Goal: Task Accomplishment & Management: Complete application form

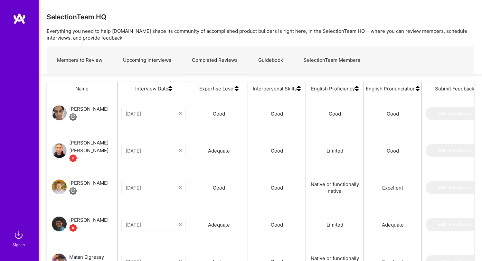
scroll to position [189, 423]
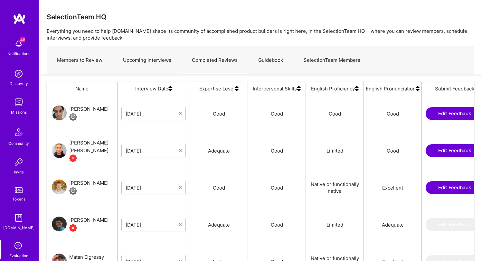
click at [139, 64] on link "Upcoming Interviews" at bounding box center [147, 60] width 69 height 28
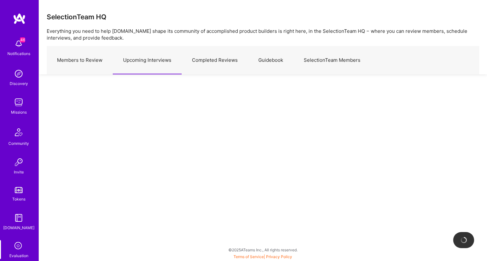
click at [76, 60] on link "Members to Review" at bounding box center [80, 60] width 66 height 28
click at [144, 59] on link "Upcoming Interviews" at bounding box center [147, 60] width 69 height 28
click at [222, 63] on link "Completed Reviews" at bounding box center [215, 60] width 66 height 28
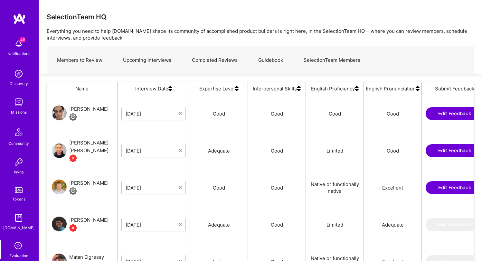
scroll to position [189, 423]
click at [274, 60] on link "Guidebook" at bounding box center [270, 60] width 45 height 28
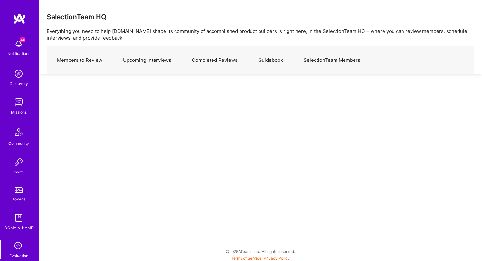
click at [318, 57] on link "SelectionTeam Members" at bounding box center [331, 60] width 77 height 28
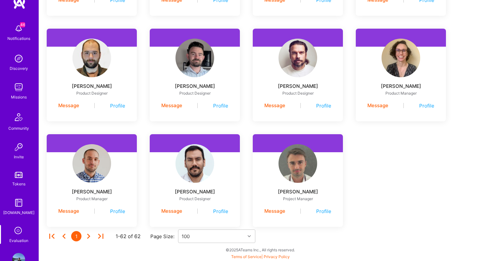
scroll to position [33, 0]
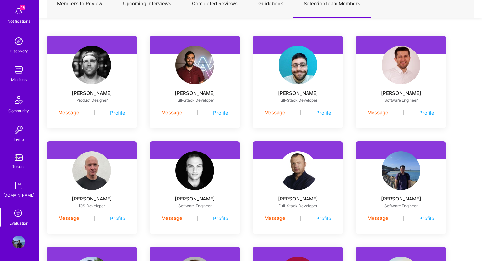
scroll to position [0, 0]
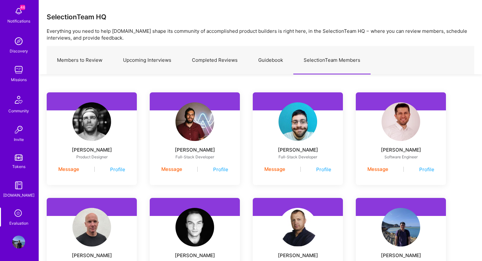
click at [17, 215] on icon at bounding box center [19, 214] width 12 height 12
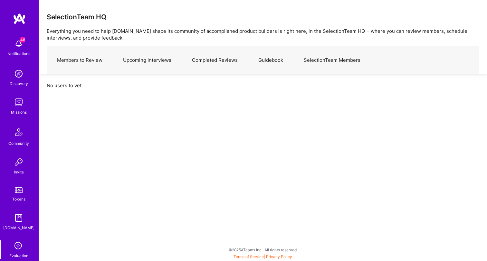
click at [145, 66] on link "Upcoming Interviews" at bounding box center [147, 60] width 69 height 28
click at [200, 65] on link "Completed Reviews" at bounding box center [215, 60] width 66 height 28
click at [129, 61] on link "Upcoming Interviews" at bounding box center [147, 60] width 69 height 28
click at [85, 64] on link "Members to Review" at bounding box center [80, 60] width 66 height 28
click at [153, 62] on link "Upcoming Interviews" at bounding box center [147, 60] width 69 height 28
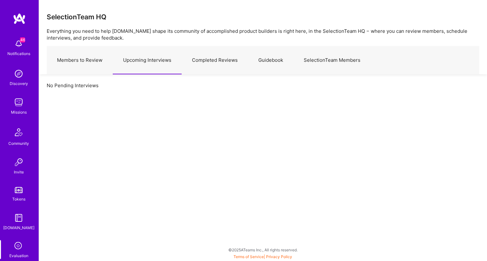
click at [191, 61] on link "Completed Reviews" at bounding box center [215, 60] width 66 height 28
click at [267, 58] on link "Guidebook" at bounding box center [270, 60] width 45 height 28
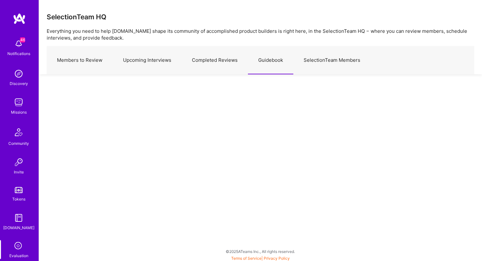
click at [317, 56] on link "SelectionTeam Members" at bounding box center [331, 60] width 77 height 28
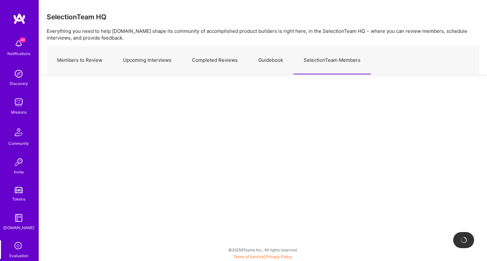
click at [86, 59] on link "Members to Review" at bounding box center [80, 60] width 66 height 28
click at [152, 59] on link "Upcoming Interviews" at bounding box center [147, 60] width 69 height 28
click at [18, 105] on img at bounding box center [18, 102] width 13 height 13
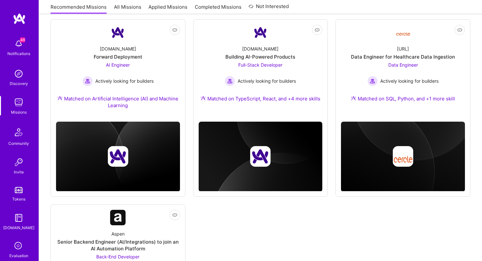
scroll to position [460, 0]
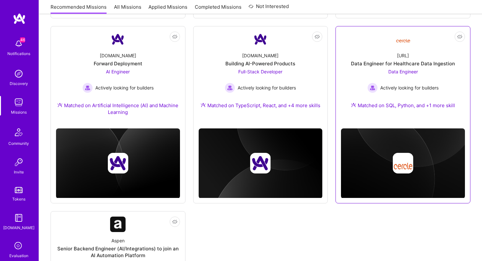
click at [415, 69] on span "Data Engineer" at bounding box center [403, 71] width 30 height 5
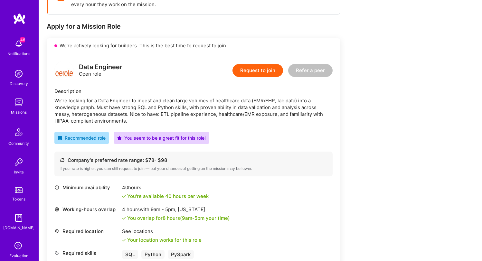
scroll to position [112, 0]
click at [272, 67] on button "Request to join" at bounding box center [257, 70] width 51 height 13
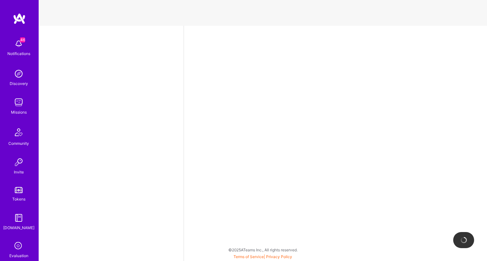
select select "US"
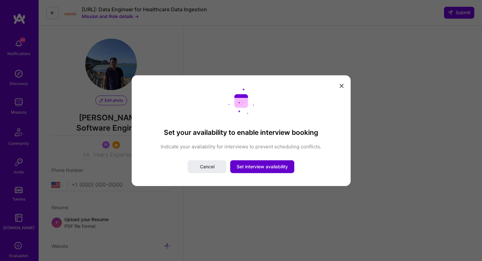
click at [262, 167] on span "Set interview availability" at bounding box center [262, 167] width 51 height 6
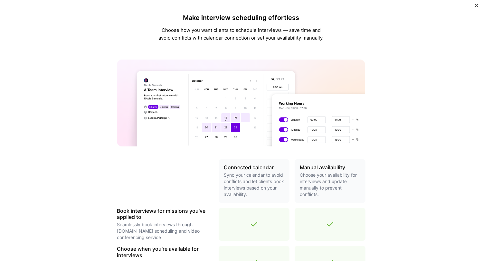
scroll to position [190, 0]
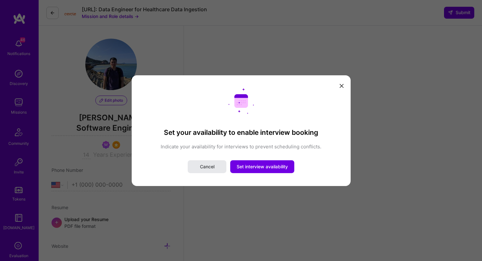
click at [219, 167] on button "Cancel" at bounding box center [207, 166] width 39 height 13
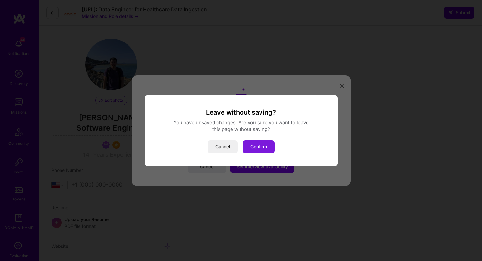
click at [263, 149] on button "Confirm" at bounding box center [259, 146] width 32 height 13
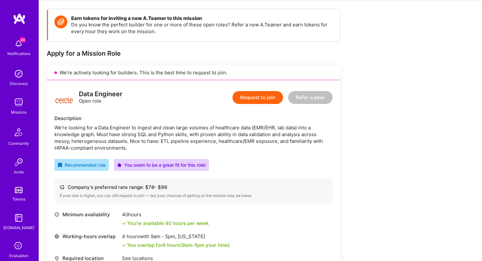
scroll to position [82, 0]
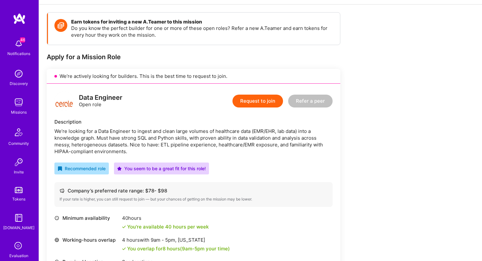
click at [262, 99] on button "Request to join" at bounding box center [257, 101] width 51 height 13
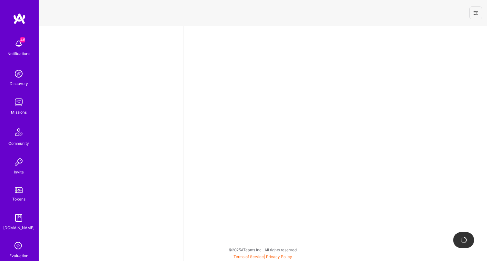
select select "US"
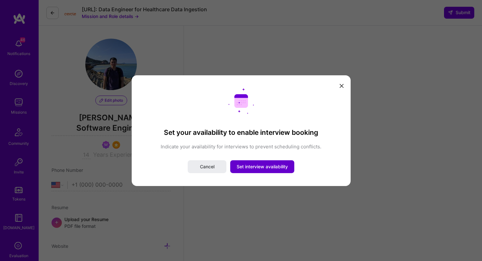
scroll to position [1, 0]
click at [342, 85] on icon "modal" at bounding box center [342, 86] width 4 height 4
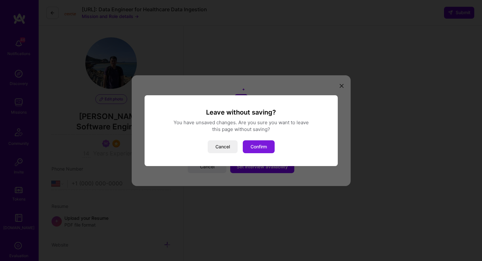
click at [261, 150] on button "Confirm" at bounding box center [259, 146] width 32 height 13
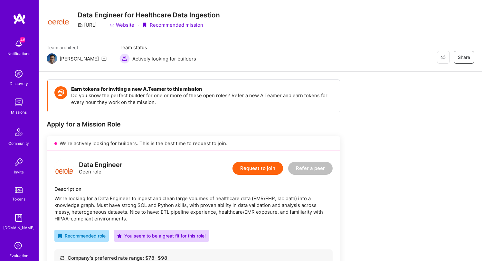
scroll to position [117, 0]
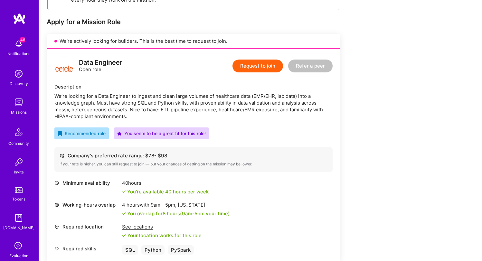
click at [270, 66] on button "Request to join" at bounding box center [257, 66] width 51 height 13
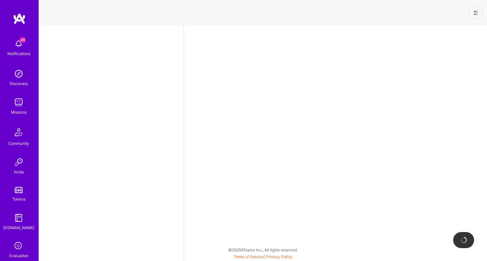
select select "US"
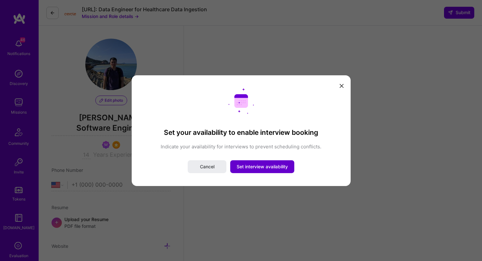
click at [247, 169] on span "Set interview availability" at bounding box center [262, 167] width 51 height 6
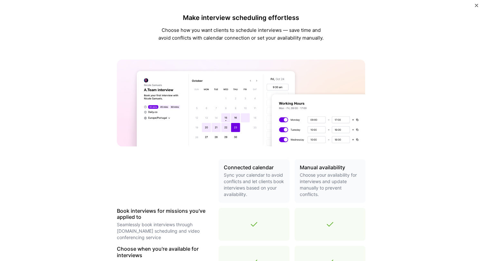
scroll to position [190, 0]
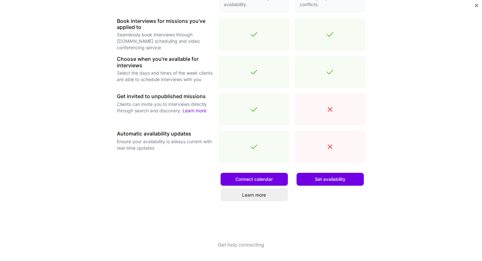
click at [316, 167] on div "Connected calendar Sync your calendar to avoid conflicts and let clients book i…" at bounding box center [241, 105] width 249 height 272
click at [317, 173] on button "Set availability" at bounding box center [330, 179] width 67 height 13
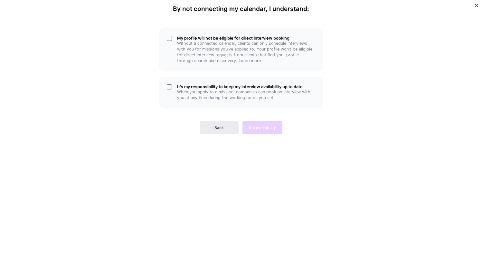
scroll to position [0, 0]
click at [201, 97] on p "When you apply to a mission, companies can book an interview with you at any ti…" at bounding box center [246, 95] width 138 height 12
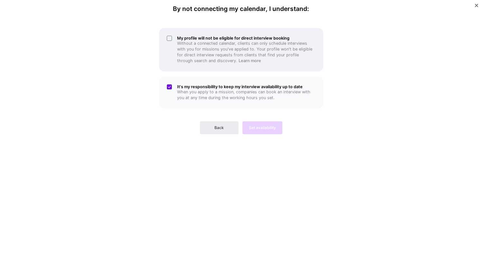
click at [255, 57] on p "Without a connected calendar, clients can only schedule interviews with you for…" at bounding box center [246, 52] width 138 height 23
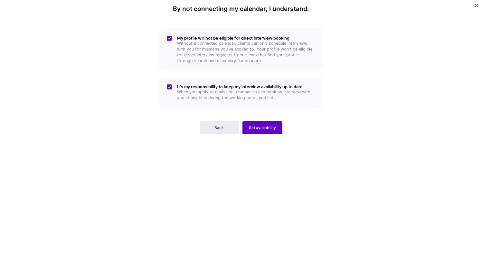
click at [277, 132] on button "Set availability" at bounding box center [262, 127] width 40 height 13
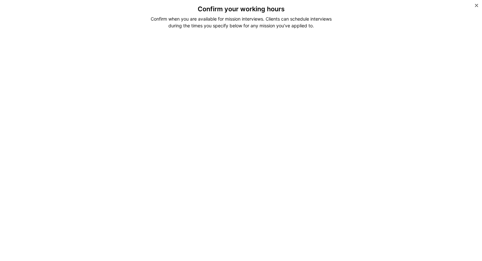
click at [381, 182] on div "Confirm your working hours Confirm when you are available for mission interview…" at bounding box center [241, 130] width 482 height 261
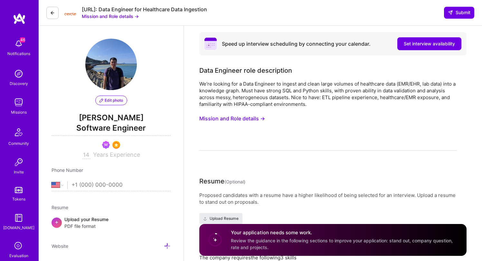
click at [311, 112] on div "We’re looking for a Data Engineer to ingest and clean large volumes of healthca…" at bounding box center [328, 115] width 258 height 70
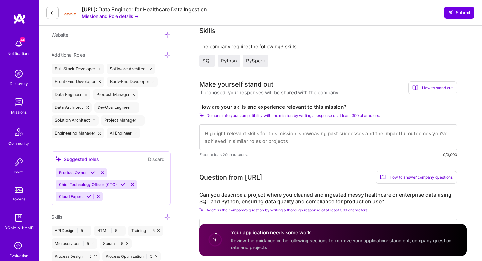
scroll to position [212, 0]
click at [282, 136] on textarea at bounding box center [328, 137] width 258 height 26
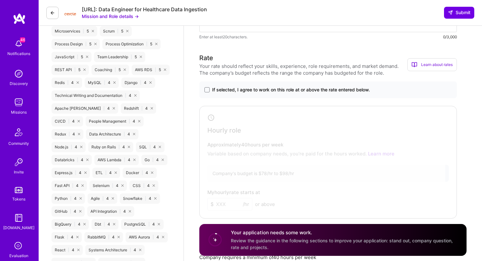
scroll to position [380, 0]
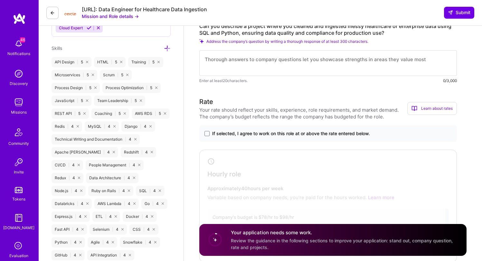
click at [314, 134] on span "If selected, I agree to work on this role at or above the rate entered below." at bounding box center [291, 133] width 158 height 6
click at [0, 0] on input "If selected, I agree to work on this role at or above the rate entered below." at bounding box center [0, 0] width 0 height 0
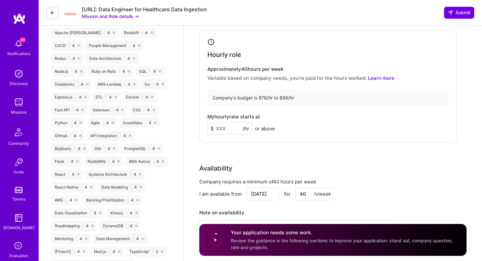
scroll to position [499, 0]
click at [286, 98] on div "Company's budget is $78/hr to $98/hr" at bounding box center [327, 98] width 241 height 17
click at [285, 98] on div "Company's budget is $78/hr to $98/hr" at bounding box center [327, 98] width 241 height 17
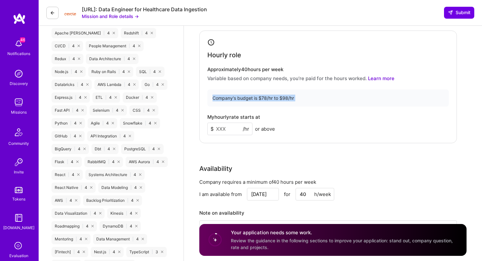
click at [285, 98] on div "Company's budget is $78/hr to $98/hr" at bounding box center [327, 98] width 241 height 17
click at [292, 115] on div "My hourly rate starts at $ /hr or above" at bounding box center [327, 124] width 241 height 21
click at [233, 130] on input at bounding box center [229, 129] width 45 height 13
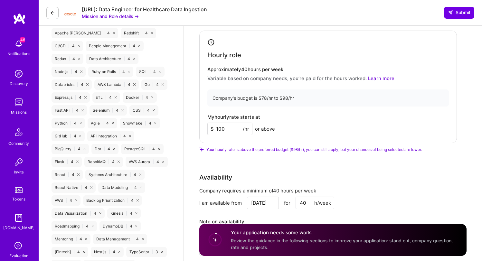
type input "100"
click at [334, 60] on div "Hourly role Approximately 40 hours per week Variable based on company needs, yo…" at bounding box center [328, 87] width 258 height 113
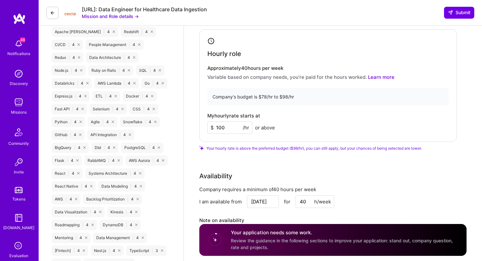
click at [378, 67] on h4 "Approximately 40 hours per week" at bounding box center [327, 68] width 241 height 6
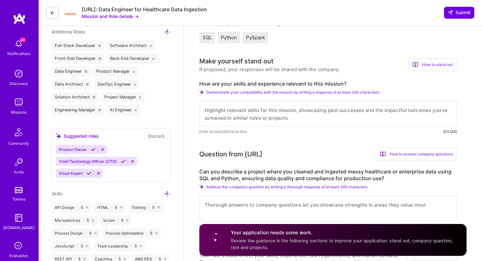
scroll to position [233, 0]
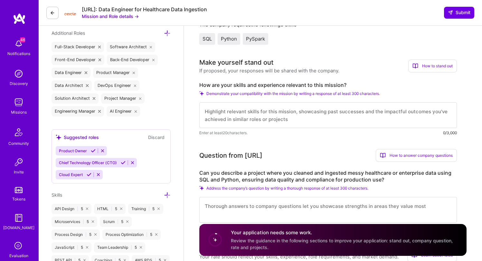
click at [296, 117] on textarea at bounding box center [328, 115] width 258 height 26
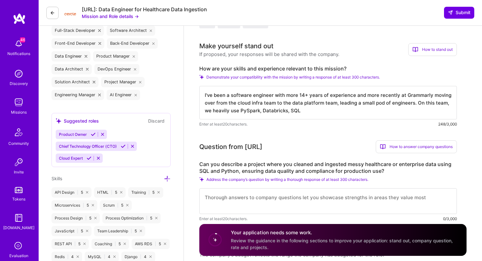
scroll to position [250, 0]
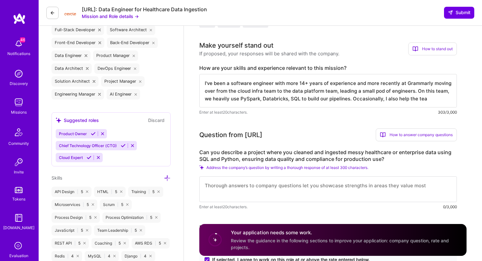
type textarea "I've been a software engineer with more 14+ years of experience and more recent…"
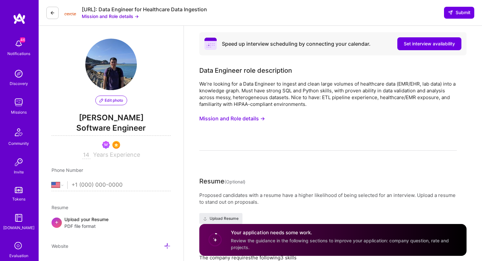
select select "US"
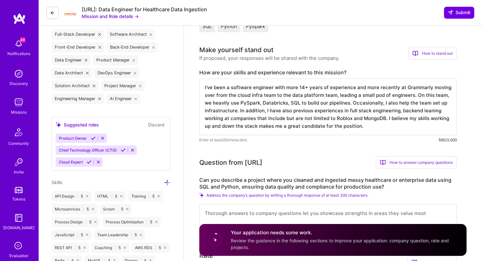
scroll to position [1, 0]
click at [319, 108] on textarea "I've been a software engineer with more 14+ years of experience and more recent…" at bounding box center [328, 107] width 258 height 57
click at [400, 125] on textarea "I've been a software engineer with more 14+ years of experience and more recent…" at bounding box center [328, 107] width 258 height 57
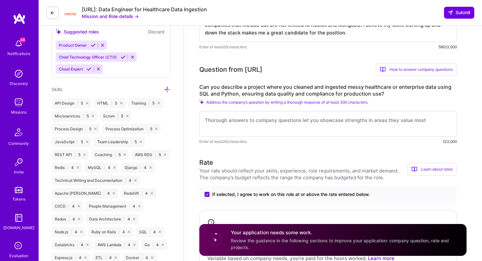
type textarea "I've been a software engineer with more 14+ years of experience and more recent…"
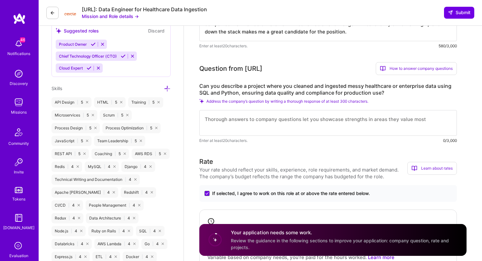
click at [317, 125] on textarea at bounding box center [328, 123] width 258 height 26
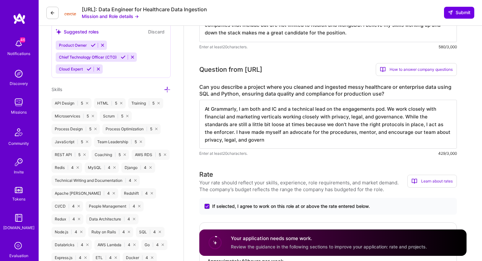
type textarea "At Grammarly, I am both and IC and a technical lead on the engagements pod. We …"
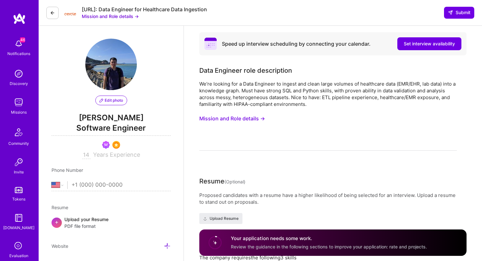
select select "US"
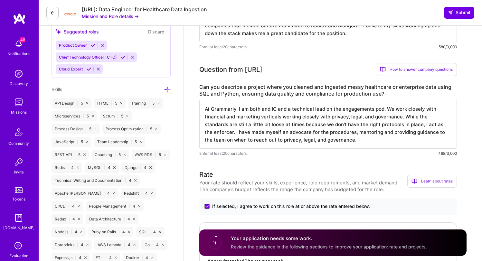
scroll to position [1, 0]
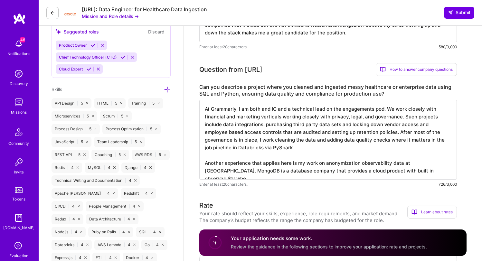
type textarea "At Grammarly, I am both and IC and a technical lead on the engagements pod. We …"
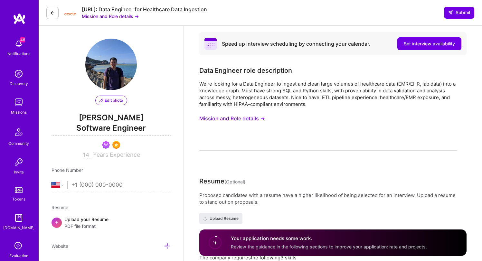
select select "US"
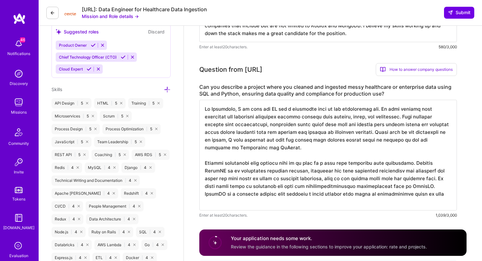
scroll to position [1, 0]
click at [358, 91] on label "Can you describe a project where you cleaned and ingested messy healthcare or e…" at bounding box center [328, 91] width 258 height 14
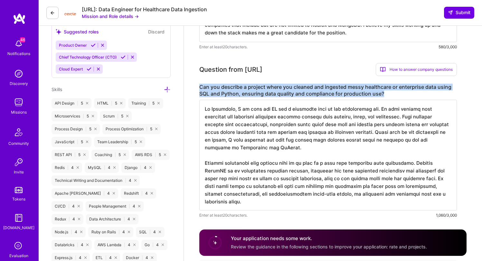
click at [358, 91] on label "Can you describe a project where you cleaned and ingested messy healthcare or e…" at bounding box center [328, 91] width 258 height 14
copy label "Can you describe a project where you cleaned and ingested messy healthcare or e…"
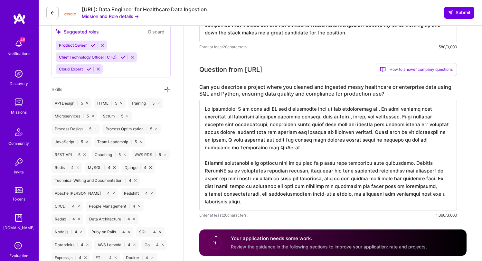
click at [335, 133] on textarea at bounding box center [328, 155] width 258 height 111
click at [297, 130] on textarea at bounding box center [328, 155] width 258 height 111
paste textarea "serve as both an individual contributor and technical lead on the Engagements p…"
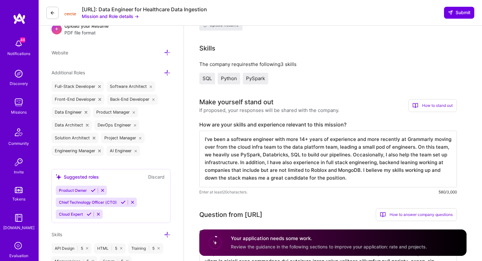
scroll to position [0, 0]
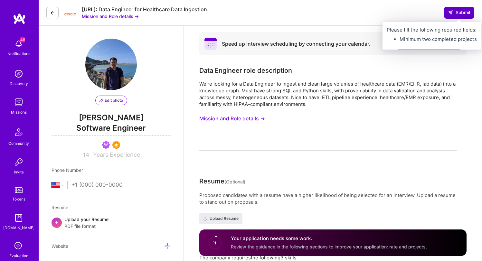
type textarea "At Grammarly, I serve as both an individual contributor and technical lead on t…"
click at [456, 15] on span "Submit" at bounding box center [459, 12] width 23 height 6
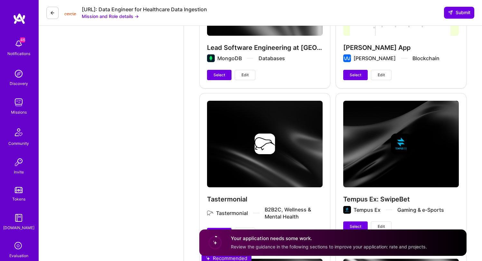
scroll to position [1734, 0]
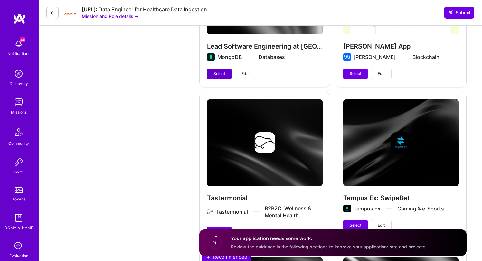
click at [222, 69] on button "Select" at bounding box center [219, 74] width 24 height 10
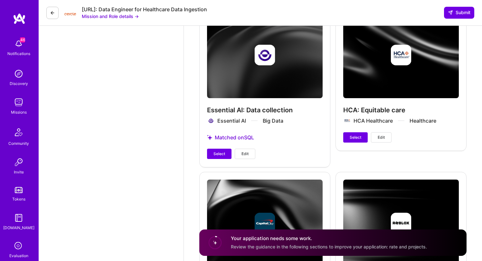
scroll to position [2027, 0]
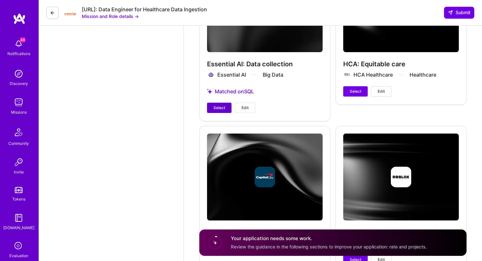
drag, startPoint x: 215, startPoint y: 107, endPoint x: 219, endPoint y: 106, distance: 3.5
click at [215, 107] on span "Select" at bounding box center [219, 108] width 12 height 6
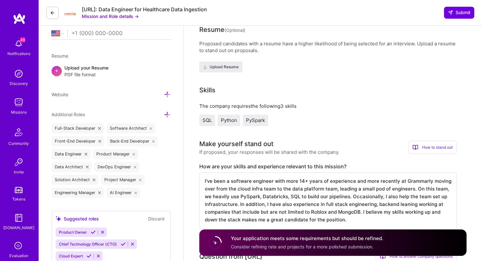
scroll to position [0, 0]
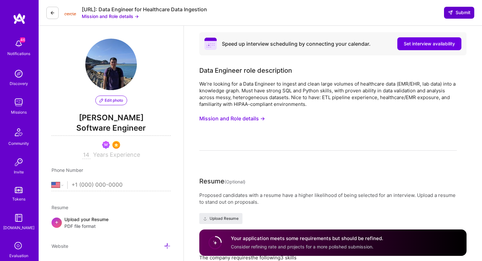
click at [461, 11] on span "Submit" at bounding box center [459, 12] width 23 height 6
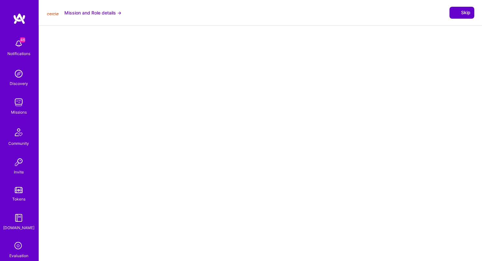
click at [462, 16] on button "Skip" at bounding box center [461, 13] width 25 height 12
select select "US"
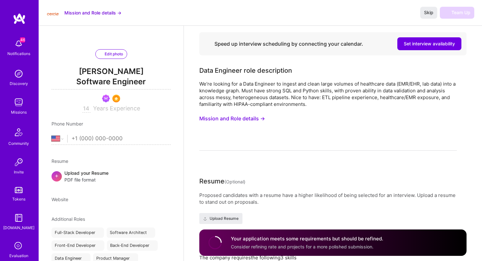
click at [17, 100] on img at bounding box center [18, 102] width 13 height 13
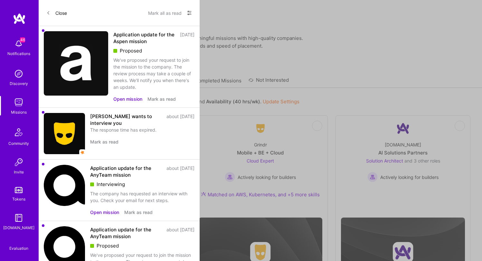
click at [139, 78] on link "All Missions" at bounding box center [127, 82] width 27 height 11
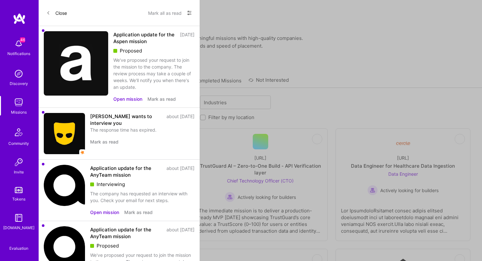
click at [153, 114] on label "Filter by my availability" at bounding box center [160, 117] width 52 height 7
click at [131, 116] on input "Filter by my availability" at bounding box center [129, 118] width 5 height 5
checkbox input "true"
click at [233, 114] on label "Filter by my location" at bounding box center [231, 117] width 46 height 7
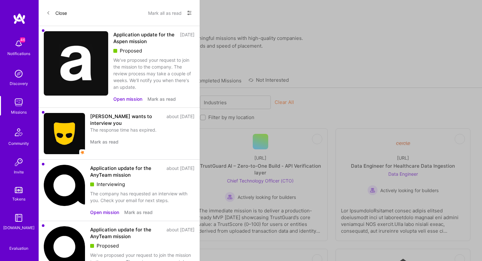
click at [206, 116] on input "Filter by my location" at bounding box center [203, 118] width 5 height 5
checkbox input "true"
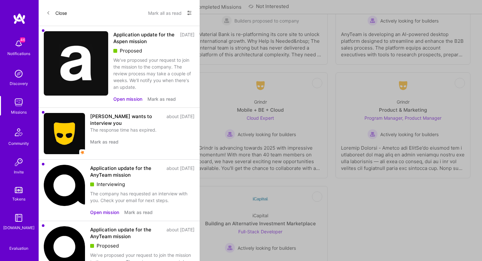
scroll to position [1527, 0]
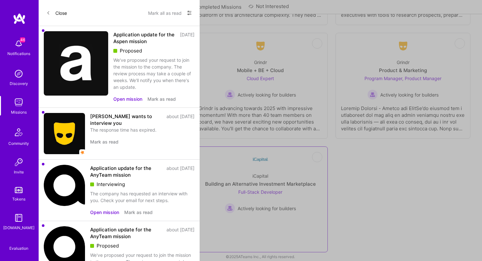
click at [255, 181] on div "Building an Alternative Investment Marketplace" at bounding box center [260, 184] width 111 height 7
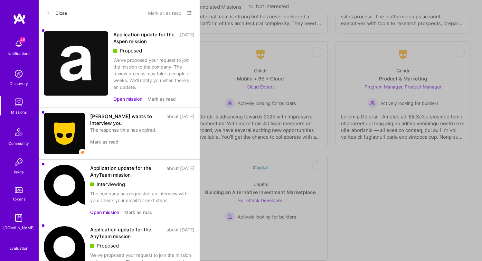
scroll to position [1527, 0]
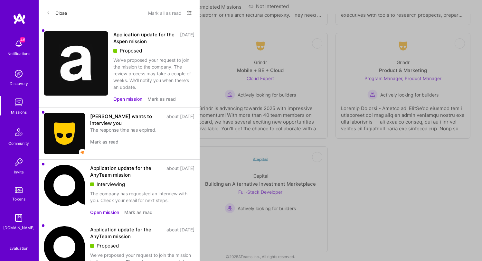
click at [109, 173] on div "Anheuser-[PERSON_NAME]" at bounding box center [118, 176] width 58 height 7
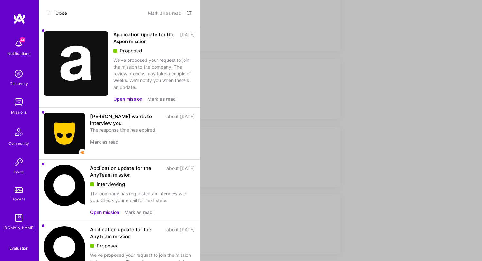
scroll to position [402, 0]
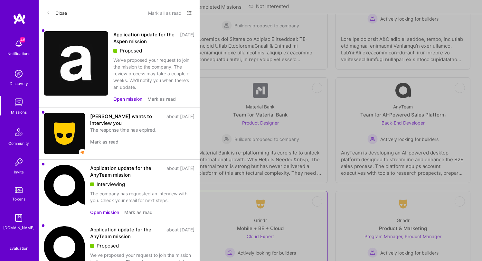
scroll to position [1407, 0]
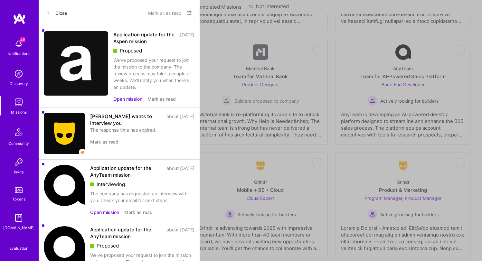
click at [138, 174] on div "Morgan & Morgan Client Portal Back-End Developer Builders proposed to company" at bounding box center [118, 197] width 124 height 46
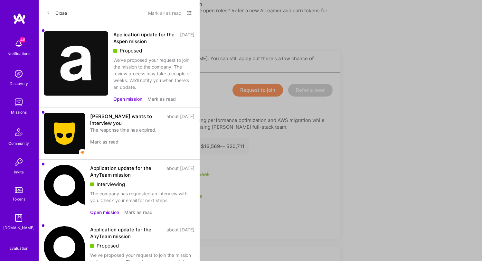
scroll to position [139, 0]
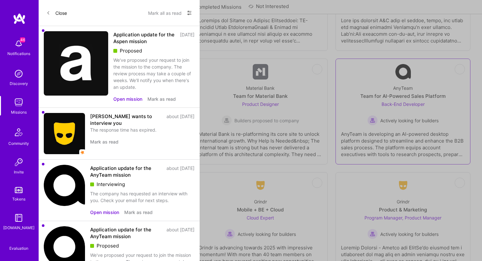
scroll to position [1375, 0]
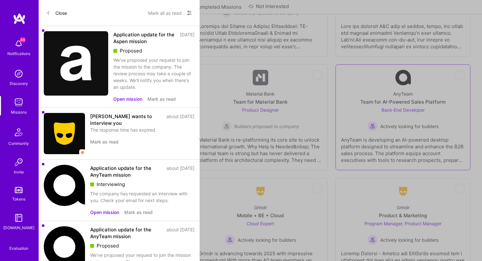
click at [413, 99] on div "Team for AI-Powered Sales Platform" at bounding box center [402, 102] width 85 height 7
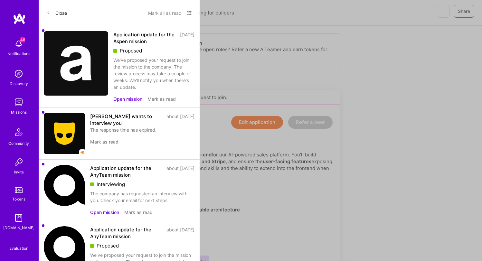
scroll to position [70, 0]
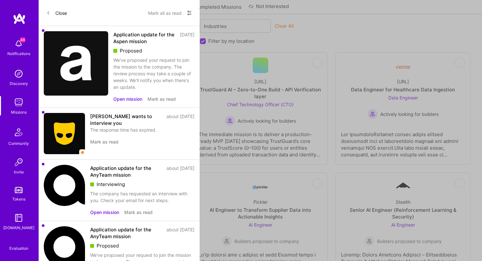
scroll to position [1375, 0]
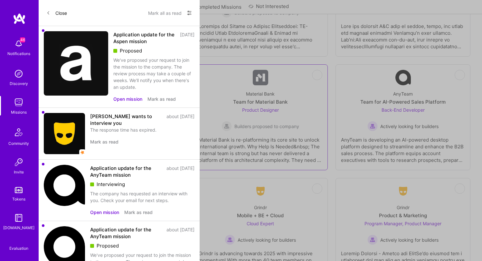
click at [272, 102] on div "Team for Material Bank" at bounding box center [260, 102] width 54 height 7
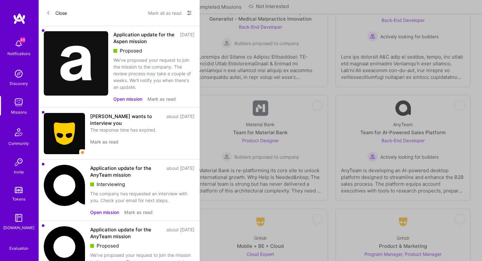
scroll to position [1359, 0]
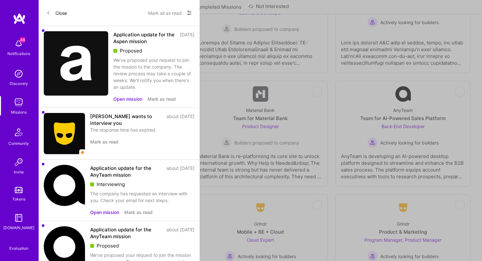
click at [116, 114] on div "Syndio Transformation Engine Modernization Front-End Developer Builders propose…" at bounding box center [118, 125] width 124 height 46
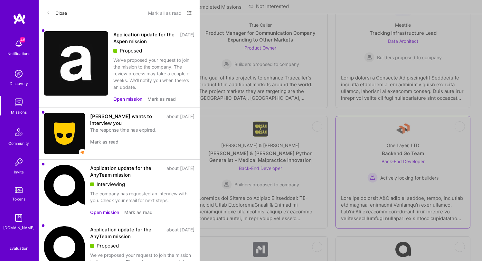
scroll to position [1200, 0]
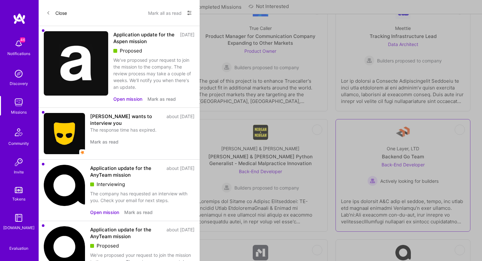
click at [381, 159] on div "One Layer, LTD Backend Go Team Back-End Developer Actively looking for builders" at bounding box center [403, 163] width 124 height 46
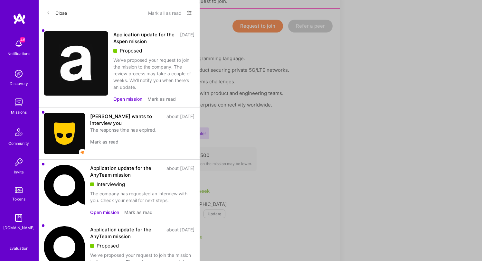
scroll to position [197, 0]
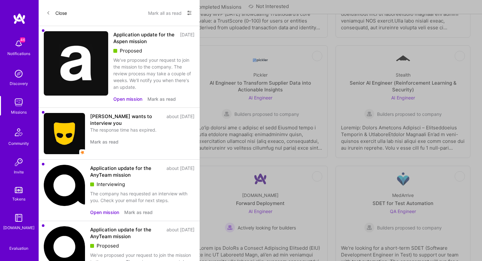
scroll to position [1200, 0]
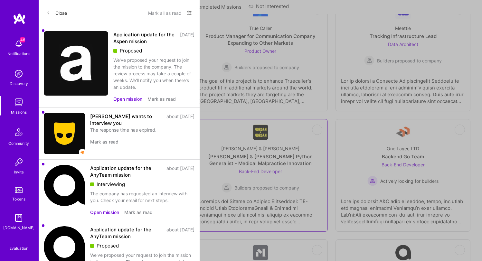
click at [286, 146] on div "Morgan & Morgan Morgan & Morgan Python Generalist - Medical Malpractice Innovat…" at bounding box center [261, 166] width 124 height 53
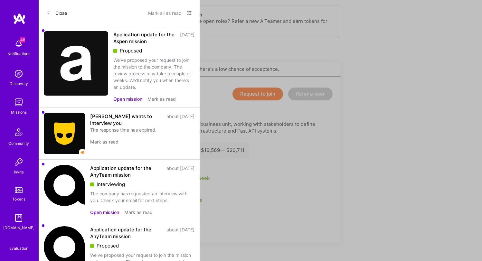
scroll to position [107, 0]
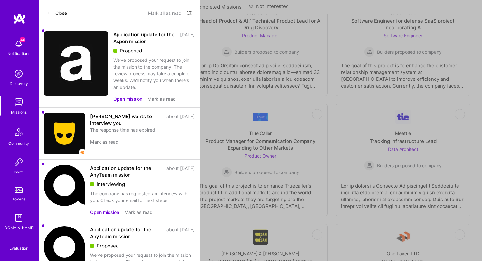
scroll to position [1092, 0]
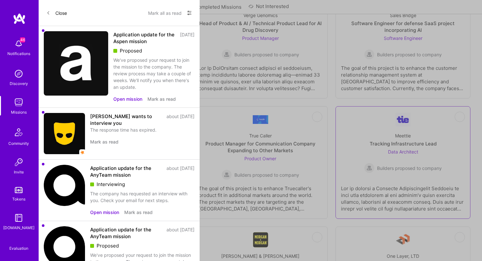
click at [400, 130] on div "Meettie Tracking Infrastructure Lead Data Architect Builders proposed to company" at bounding box center [403, 150] width 124 height 46
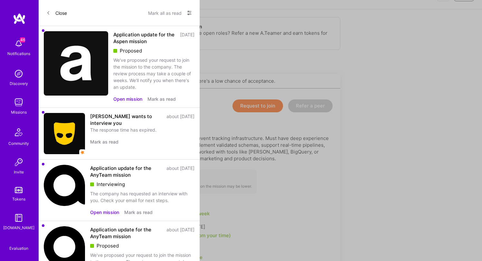
scroll to position [101, 0]
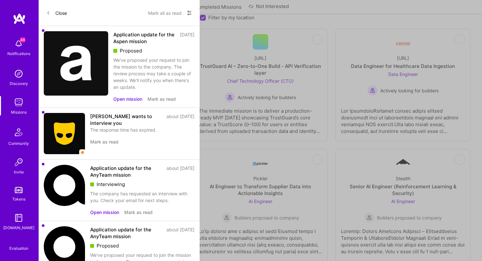
scroll to position [1092, 0]
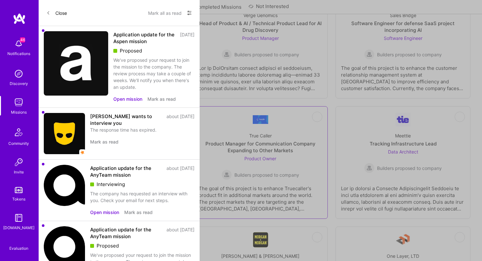
click at [259, 117] on img at bounding box center [260, 119] width 15 height 9
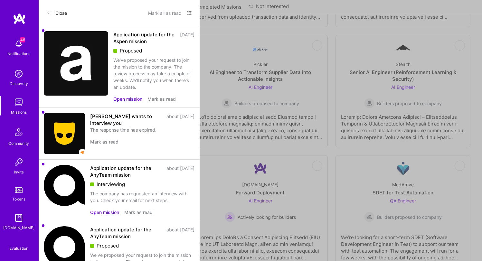
scroll to position [1092, 0]
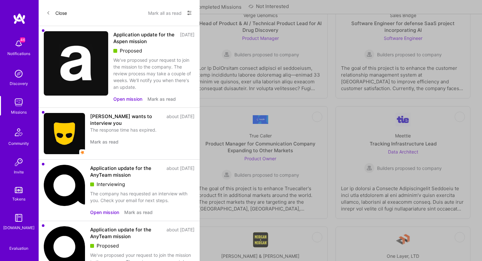
click at [108, 143] on div "Team for a Tech Startup" at bounding box center [118, 143] width 57 height 7
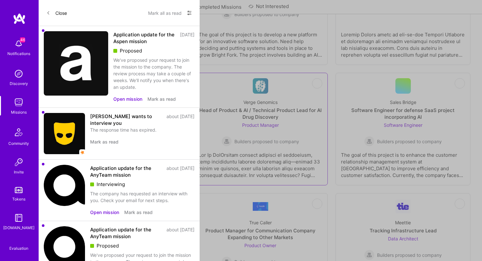
click at [280, 108] on div "Head of Product & AI / Technical Product Lead for AI Drug Discovery" at bounding box center [261, 114] width 124 height 14
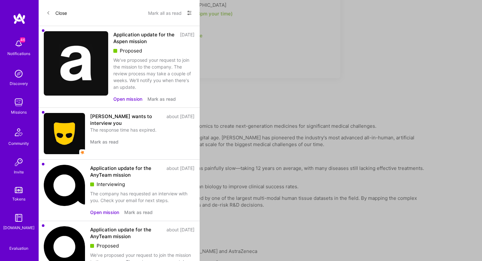
scroll to position [371, 0]
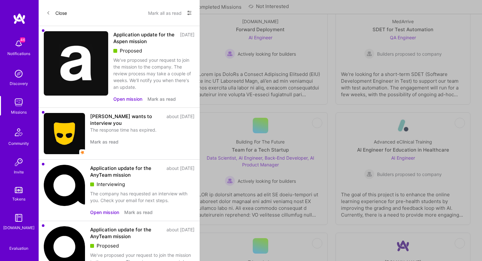
scroll to position [1005, 0]
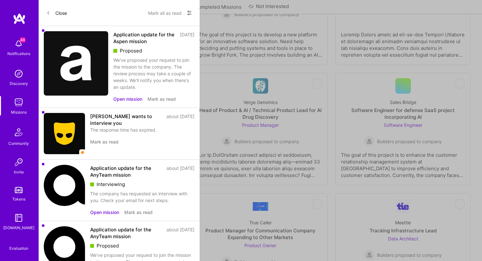
click at [107, 78] on link "Not Interested ClaimBridge Team for Claims Processing Full-Stack Developer Buil…" at bounding box center [118, 129] width 124 height 102
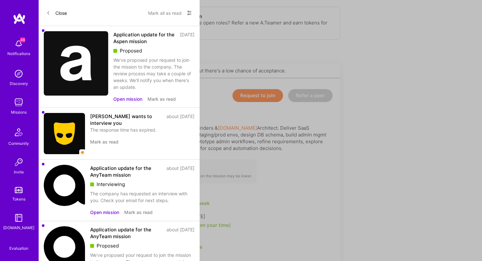
scroll to position [110, 0]
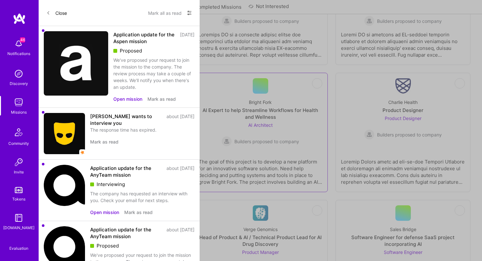
scroll to position [878, 0]
click at [387, 111] on div "Product Designer" at bounding box center [402, 110] width 41 height 7
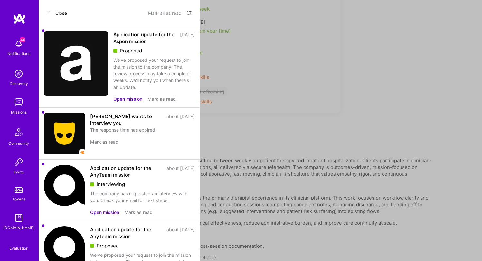
scroll to position [273, 0]
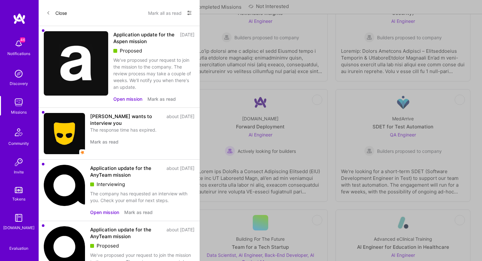
scroll to position [878, 0]
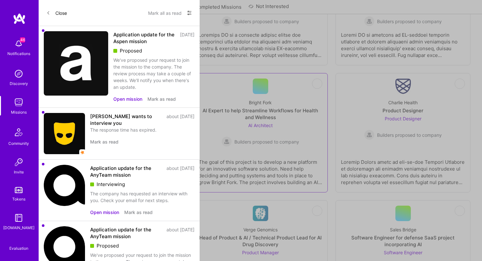
click at [264, 98] on div "Bright Fork AI Expert to help Streamline Workflows for Health and Wellness AI A…" at bounding box center [261, 120] width 124 height 53
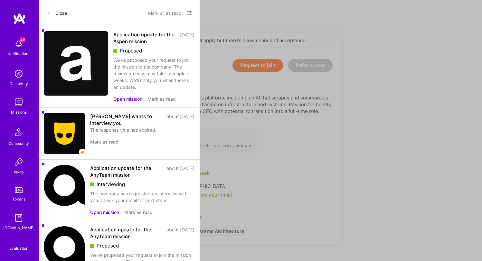
scroll to position [112, 0]
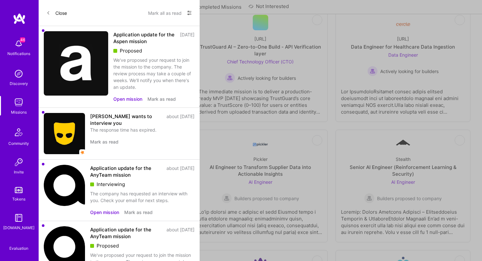
scroll to position [878, 0]
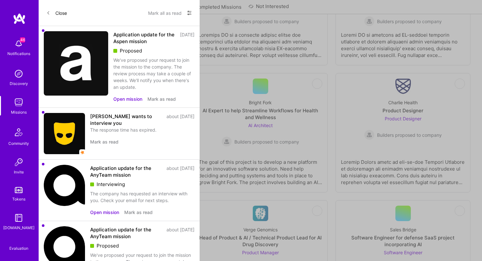
click at [122, 103] on div "Rent Parity" at bounding box center [117, 102] width 23 height 7
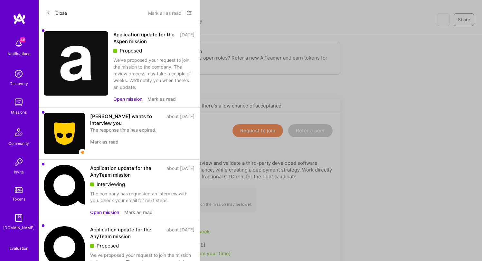
scroll to position [127, 0]
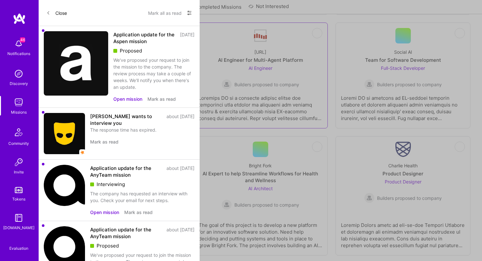
scroll to position [800, 0]
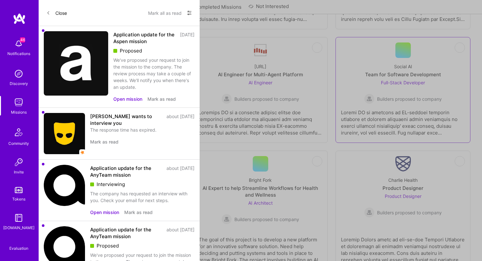
click at [407, 73] on div "Team for Software Development" at bounding box center [403, 74] width 76 height 7
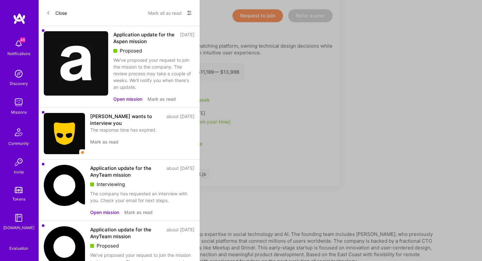
scroll to position [113, 0]
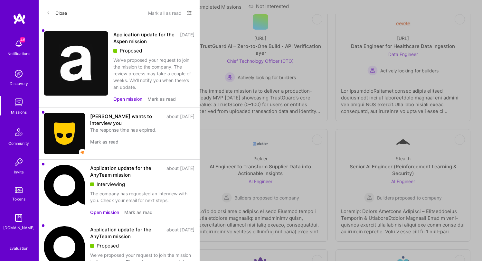
scroll to position [800, 0]
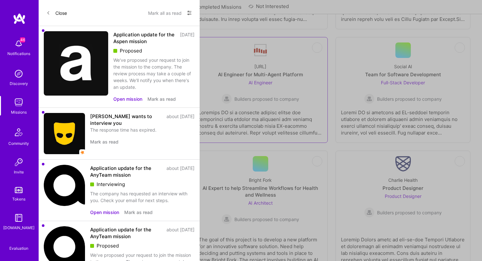
click at [250, 58] on div "Steelbay.ai AI Engineer for Multi-Agent Platform AI Engineer Builders proposed …" at bounding box center [261, 81] width 124 height 46
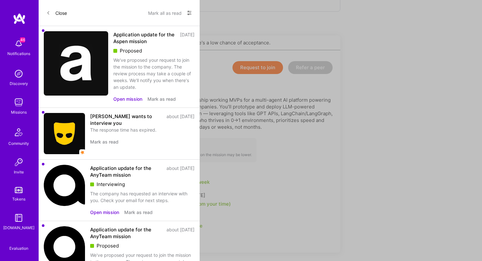
scroll to position [139, 0]
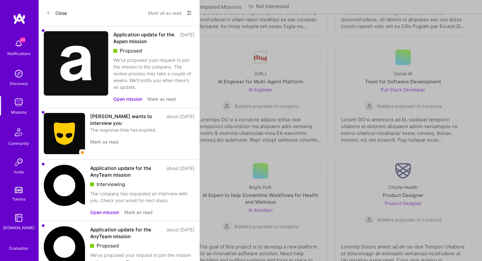
scroll to position [786, 0]
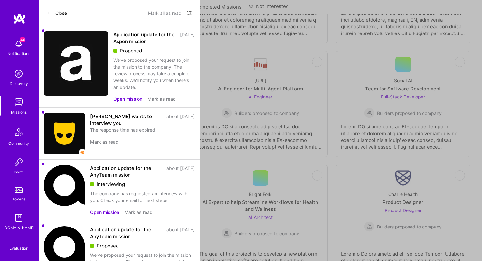
click at [141, 82] on div "Macabacus AI Roadmap Product Manager Builders proposed to company" at bounding box center [118, 95] width 124 height 46
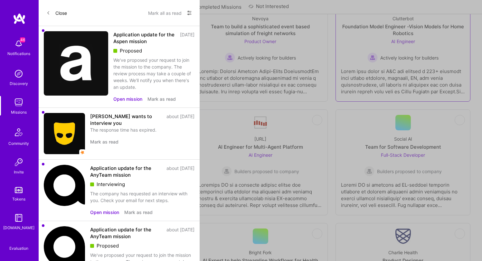
scroll to position [636, 0]
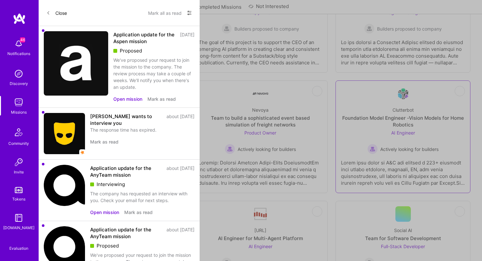
click at [409, 104] on div "Clutterbot Foundation Model Engineer -Vision Models for Home Robotics AI Engine…" at bounding box center [403, 127] width 124 height 53
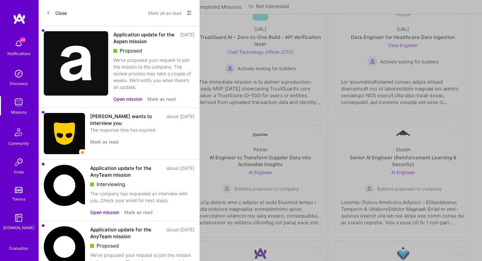
scroll to position [636, 0]
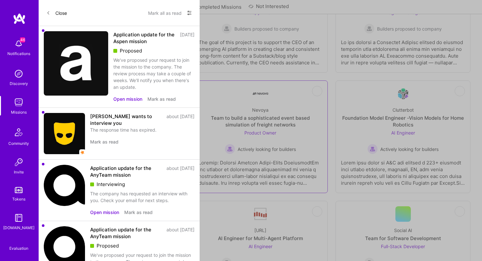
click at [241, 88] on link "Not Interested Nevoya Team to build a sophisticated event based simulation of f…" at bounding box center [261, 137] width 124 height 102
click at [128, 107] on div "Othello Senior Full-Stack Engineer for Core Product Development Full-Stack Deve…" at bounding box center [118, 127] width 124 height 53
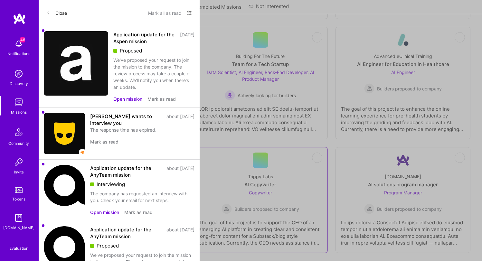
click at [265, 170] on div "Trippy Labs AI Copywriter Copywriter Builders proposed to company" at bounding box center [261, 191] width 124 height 46
click at [134, 167] on link "Not Interested Building Interactive AI Art Sculptures AI Engineer Actively look…" at bounding box center [118, 200] width 124 height 95
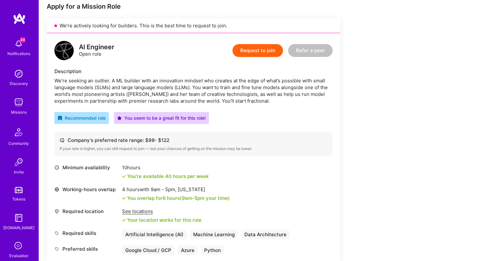
scroll to position [130, 0]
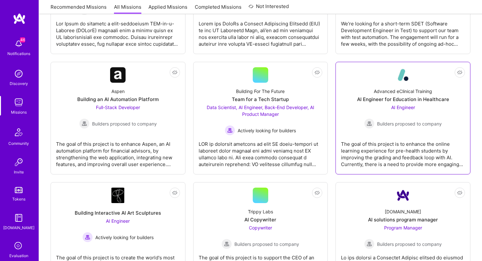
scroll to position [405, 0]
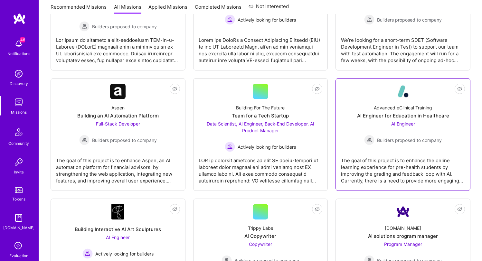
click at [393, 113] on div "AI Engineer for Education in Healthcare" at bounding box center [403, 115] width 92 height 7
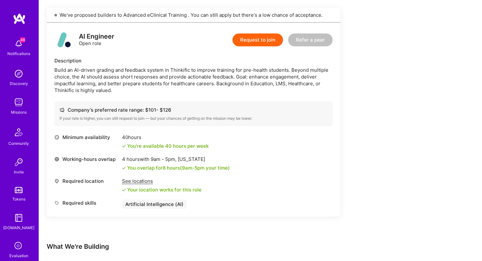
scroll to position [144, 0]
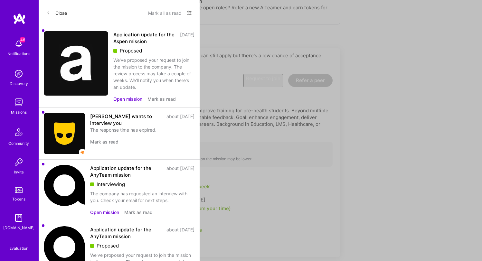
scroll to position [405, 0]
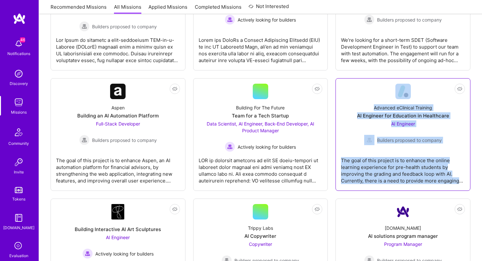
click at [399, 100] on div "Advanced eClinical Training AI Engineer for Education in Healthcare AI Engineer…" at bounding box center [403, 122] width 124 height 46
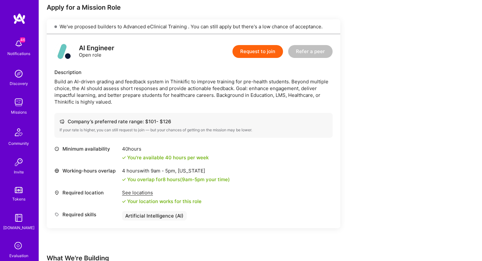
scroll to position [131, 0]
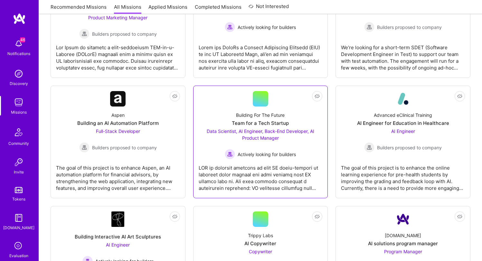
scroll to position [396, 0]
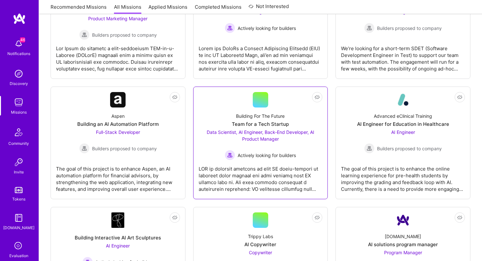
click at [259, 108] on div "Building For The Future Team for a Tech Startup Data Scientist, AI Engineer, Ba…" at bounding box center [261, 134] width 124 height 53
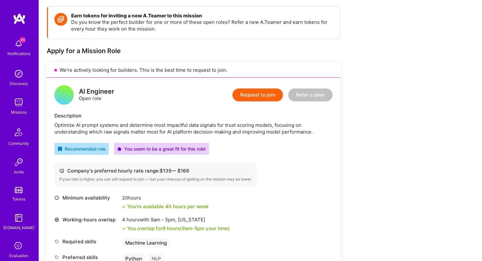
scroll to position [76, 0]
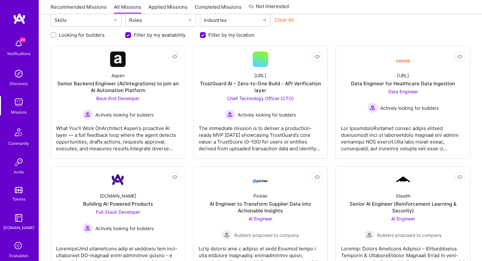
scroll to position [396, 0]
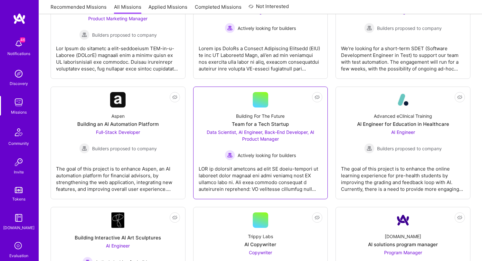
click at [247, 102] on link "Not Interested Building For The Future Team for a Tech Startup Data Scientist, …" at bounding box center [261, 143] width 124 height 102
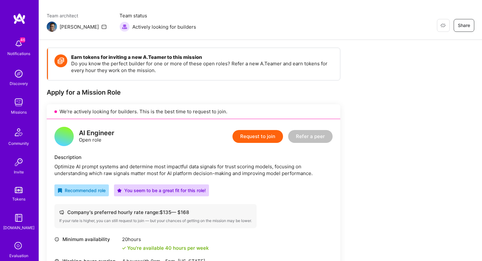
scroll to position [48, 0]
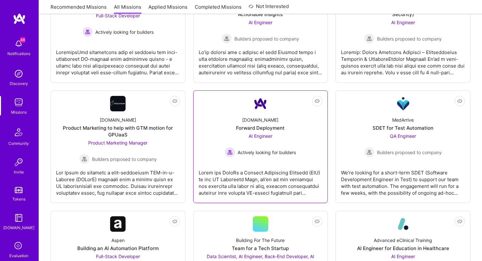
scroll to position [272, 0]
click at [254, 123] on div "[DOMAIN_NAME]" at bounding box center [260, 120] width 36 height 7
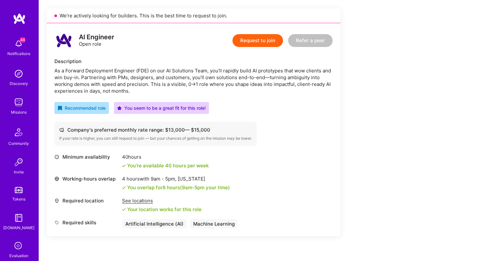
scroll to position [177, 0]
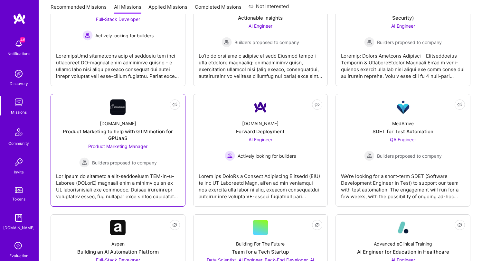
scroll to position [266, 0]
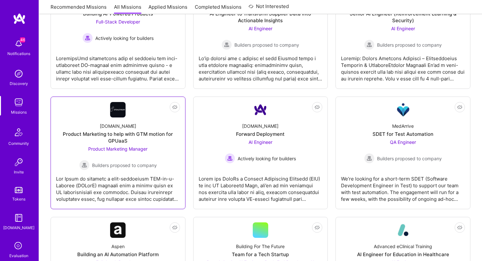
click at [132, 120] on div "[DOMAIN_NAME] Product Marketing to help with GTM motion for GPUaaS Product Mark…" at bounding box center [118, 144] width 124 height 53
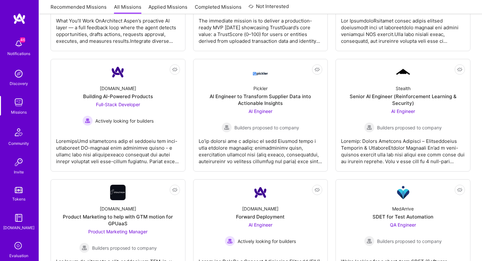
scroll to position [130, 0]
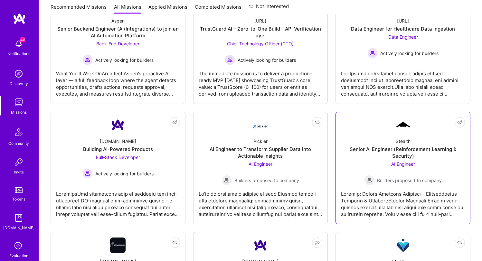
click at [394, 150] on div "Senior AI Engineer (Reinforcement Learning & Security)" at bounding box center [403, 153] width 124 height 14
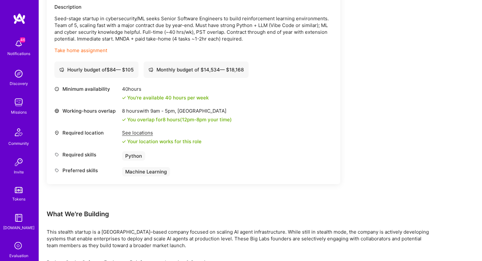
scroll to position [143, 0]
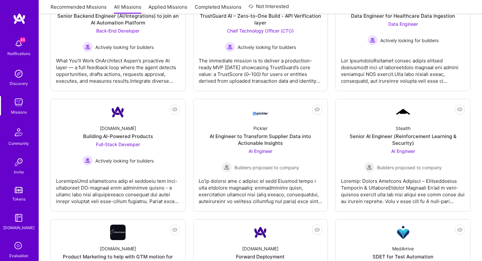
scroll to position [130, 0]
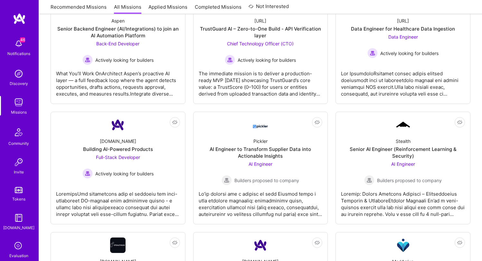
click at [258, 128] on img at bounding box center [260, 125] width 15 height 12
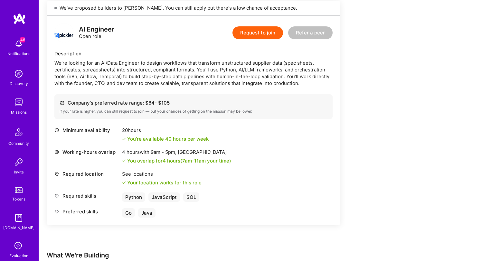
scroll to position [126, 0]
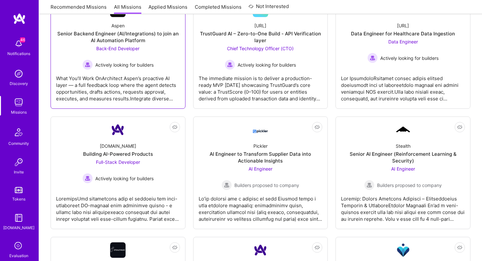
scroll to position [130, 0]
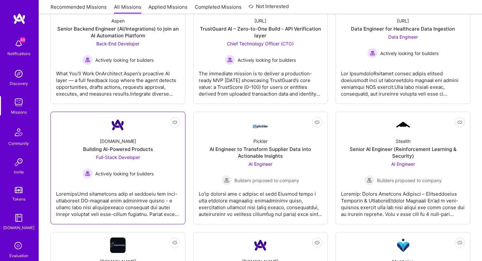
click at [108, 127] on link "Not Interested [DOMAIN_NAME] Building AI-Powered Products Full-Stack Developer …" at bounding box center [118, 168] width 124 height 102
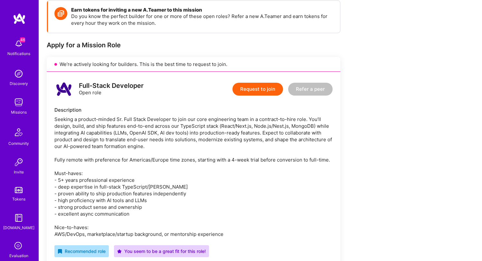
scroll to position [72, 0]
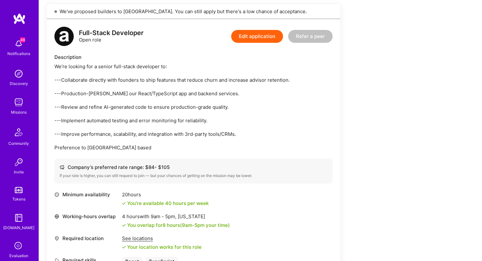
scroll to position [142, 0]
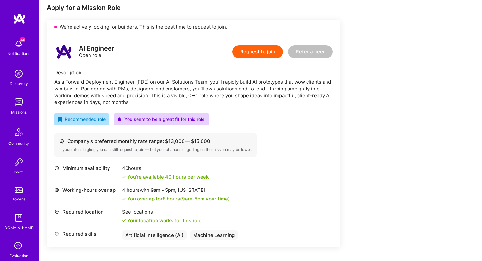
scroll to position [129, 0]
